Goal: Communication & Community: Answer question/provide support

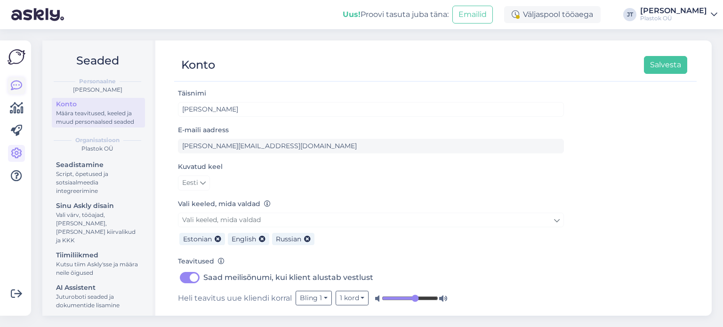
click at [14, 85] on icon at bounding box center [16, 85] width 11 height 11
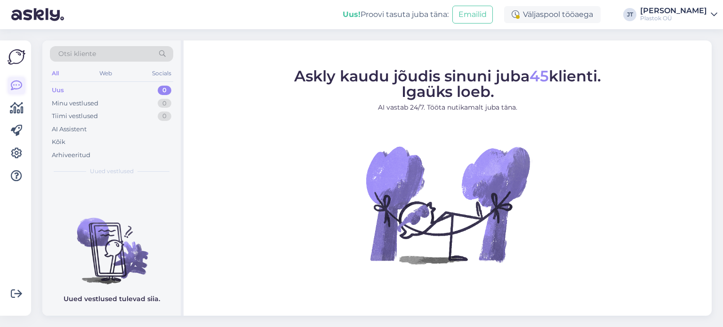
click at [13, 88] on icon at bounding box center [16, 85] width 11 height 11
click at [86, 107] on div "Minu vestlused" at bounding box center [75, 103] width 47 height 9
click at [66, 92] on div "Uus 0" at bounding box center [111, 90] width 123 height 13
click at [84, 103] on div "Minu vestlused" at bounding box center [75, 103] width 47 height 9
click at [73, 112] on div "Tiimi vestlused" at bounding box center [75, 116] width 46 height 9
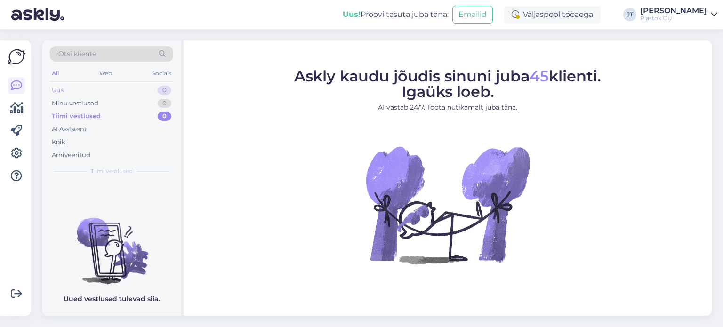
click at [57, 91] on div "Uus" at bounding box center [58, 90] width 12 height 9
click at [77, 103] on div "Minu vestlused" at bounding box center [75, 103] width 47 height 9
click at [85, 113] on div "Tiimi vestlused" at bounding box center [75, 116] width 46 height 9
click at [62, 90] on div "Uus" at bounding box center [58, 90] width 12 height 9
click at [107, 74] on div "Web" at bounding box center [105, 73] width 16 height 12
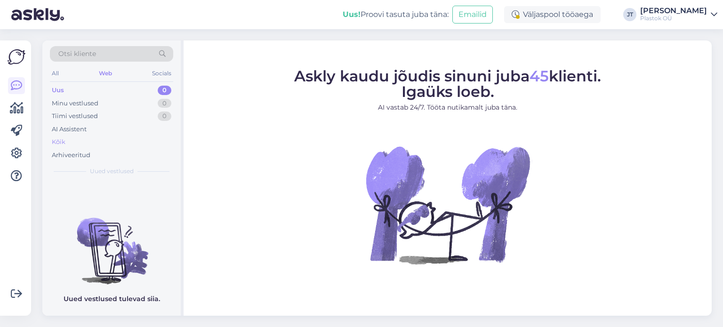
click at [57, 143] on div "Kõik" at bounding box center [59, 142] width 14 height 9
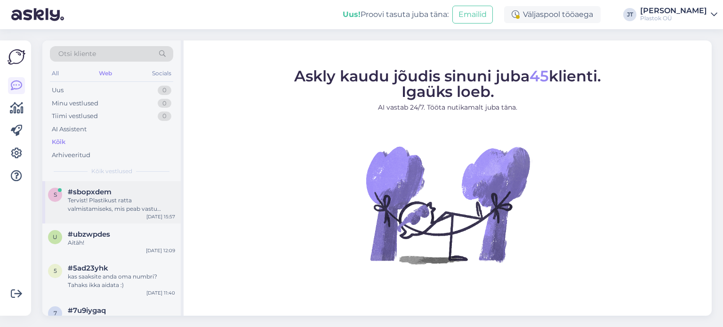
click at [104, 198] on div "Tervist! Plastikust ratta valmistamiseks, mis peab vastu pidama laudade liikumi…" at bounding box center [121, 204] width 107 height 17
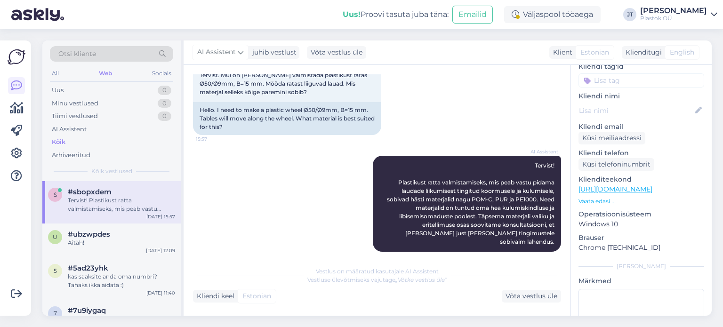
scroll to position [76, 0]
click at [531, 299] on div "Võta vestlus üle" at bounding box center [531, 296] width 59 height 13
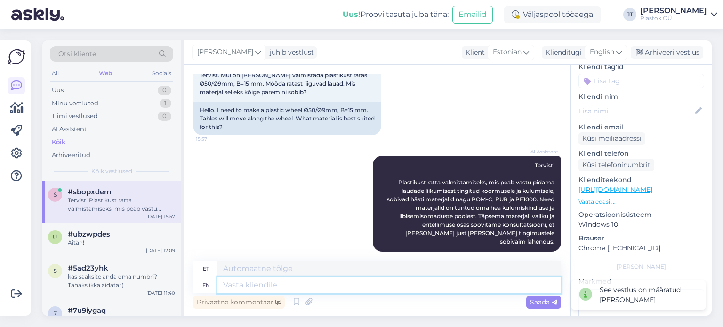
click at [252, 283] on textarea at bounding box center [390, 285] width 344 height 16
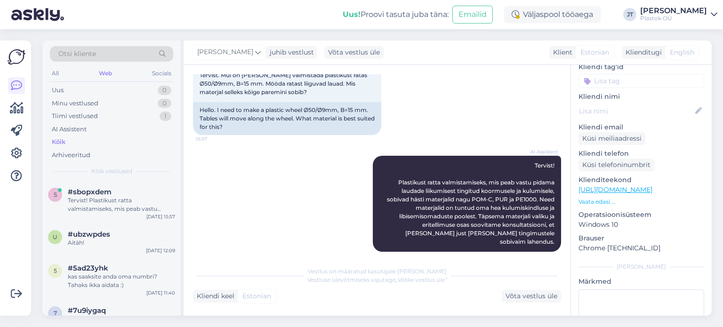
click at [595, 198] on p "Vaata edasi ..." at bounding box center [642, 202] width 126 height 8
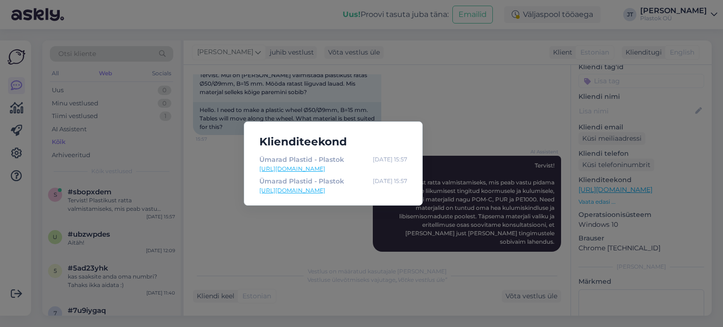
click at [462, 107] on div "Klienditeekond Ümarad Plastid - Plastok [DATE] 15:57 [URL][DOMAIN_NAME] Ümarad …" at bounding box center [361, 163] width 723 height 327
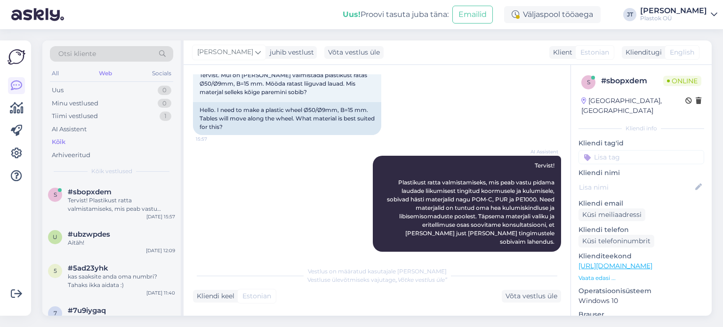
scroll to position [0, 0]
click at [612, 210] on div "Küsi meiliaadressi" at bounding box center [612, 215] width 67 height 13
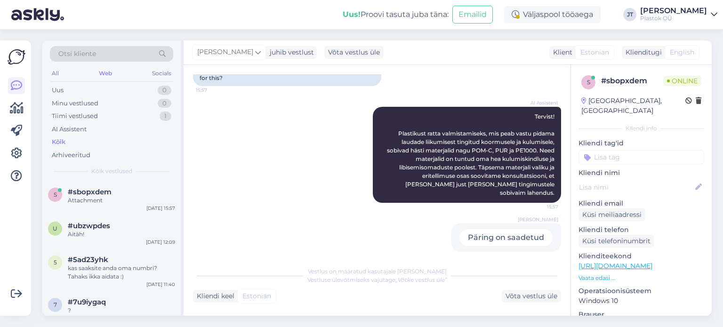
scroll to position [14, 0]
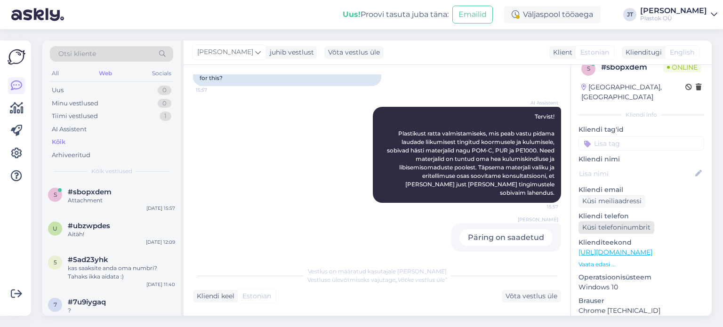
click at [610, 221] on div "Küsi telefoninumbrit" at bounding box center [617, 227] width 76 height 13
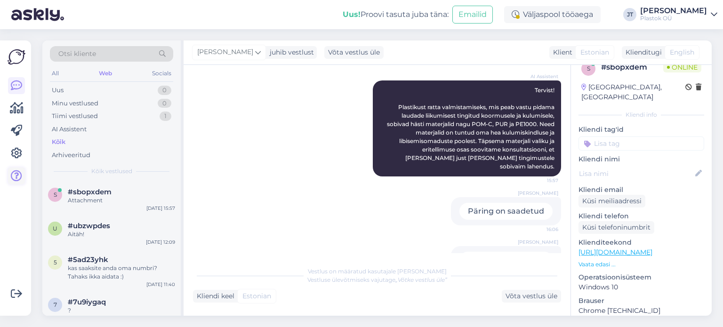
scroll to position [231, 0]
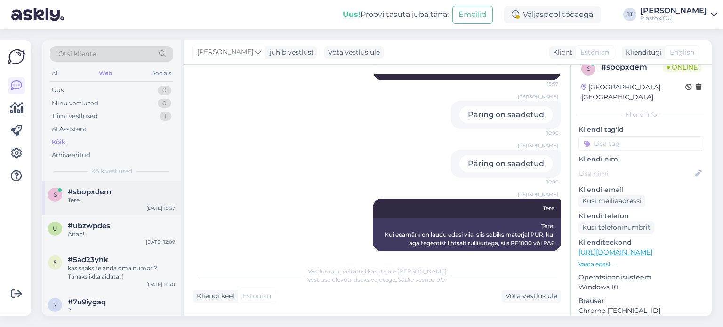
click at [73, 194] on span "#sbopxdem" at bounding box center [90, 192] width 44 height 8
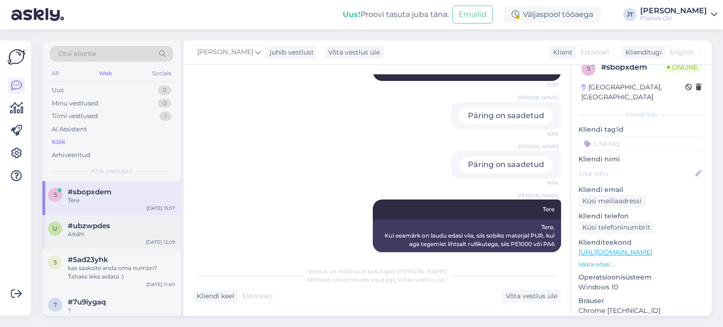
click at [88, 231] on div "Aitäh!" at bounding box center [121, 234] width 107 height 8
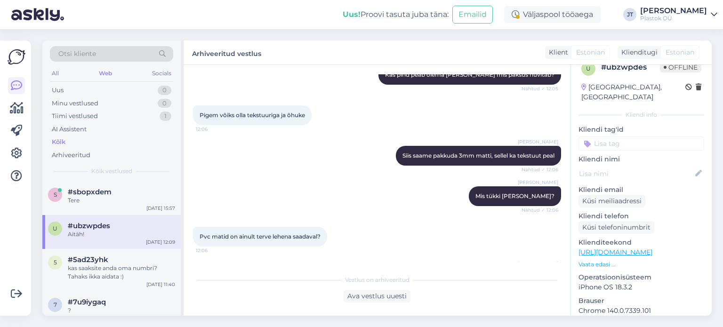
scroll to position [615, 0]
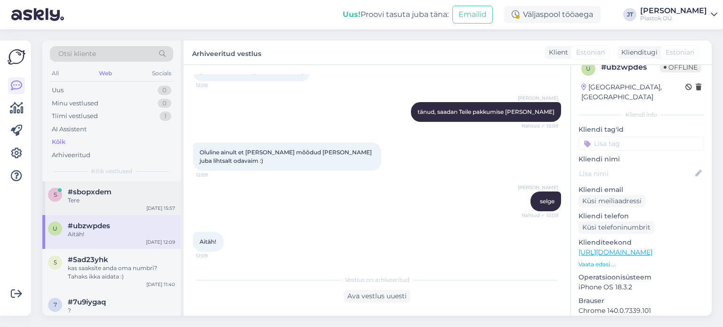
click at [102, 202] on div "Tere" at bounding box center [121, 200] width 107 height 8
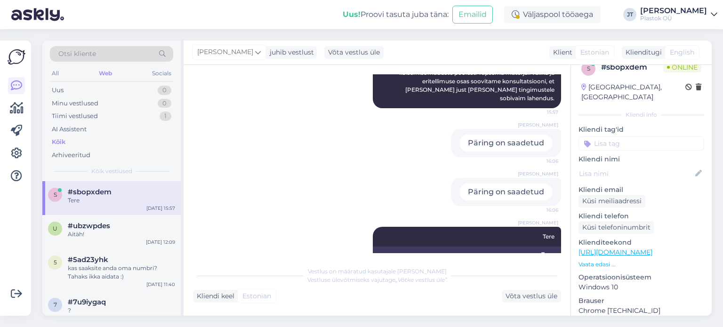
scroll to position [230, 0]
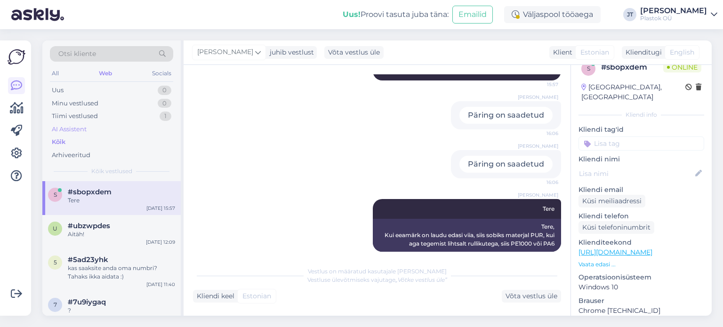
click at [87, 133] on div "AI Assistent" at bounding box center [111, 129] width 123 height 13
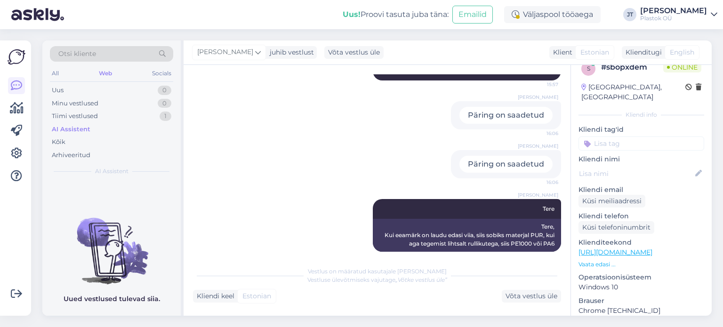
click at [65, 128] on div "AI Assistent" at bounding box center [71, 129] width 39 height 9
